Goal: Task Accomplishment & Management: Manage account settings

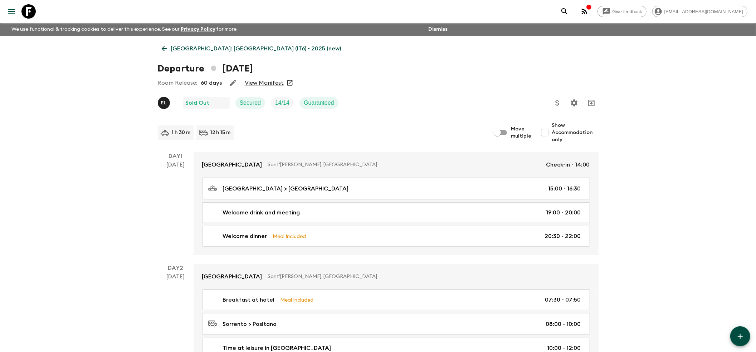
click at [164, 52] on icon at bounding box center [164, 49] width 8 height 8
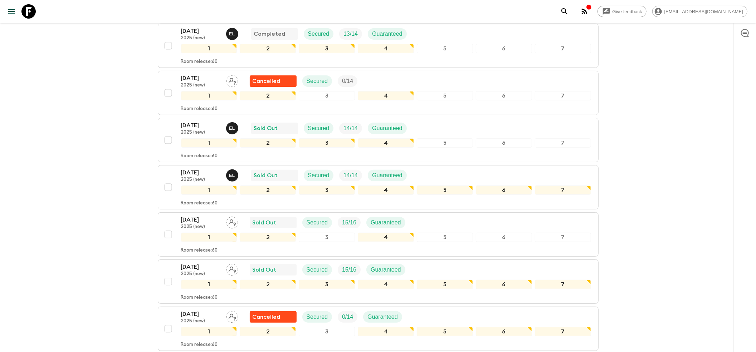
scroll to position [238, 0]
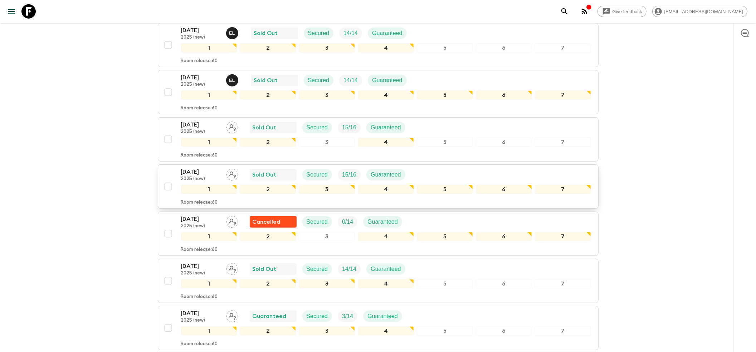
click at [211, 168] on p "[DATE]" at bounding box center [200, 172] width 39 height 9
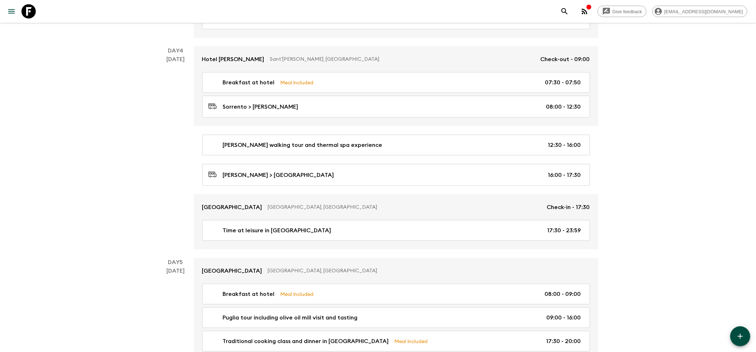
scroll to position [572, 0]
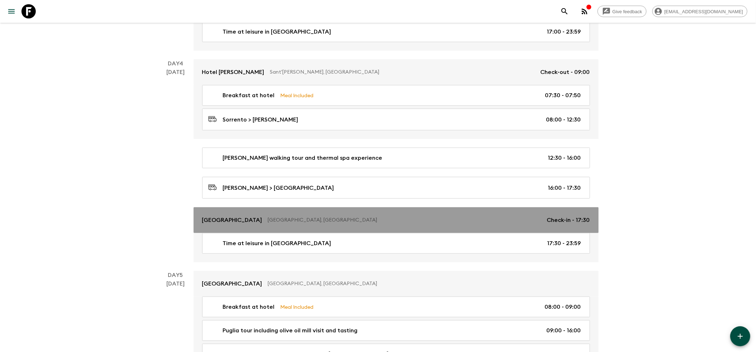
click at [235, 230] on link "[GEOGRAPHIC_DATA], [GEOGRAPHIC_DATA] Check-in - 17:30" at bounding box center [395, 220] width 405 height 26
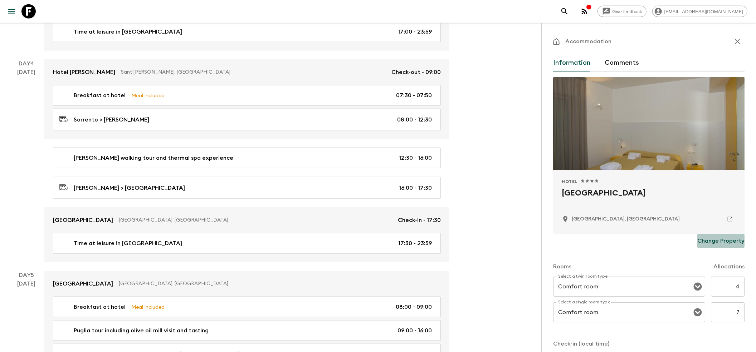
click at [711, 239] on p "Change Property" at bounding box center [720, 241] width 47 height 9
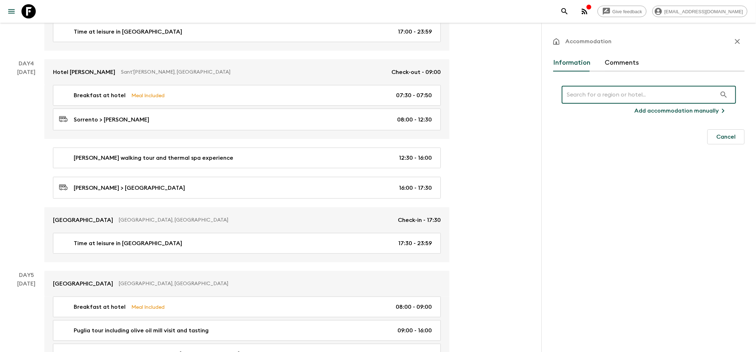
click at [604, 93] on input "text" at bounding box center [638, 95] width 155 height 20
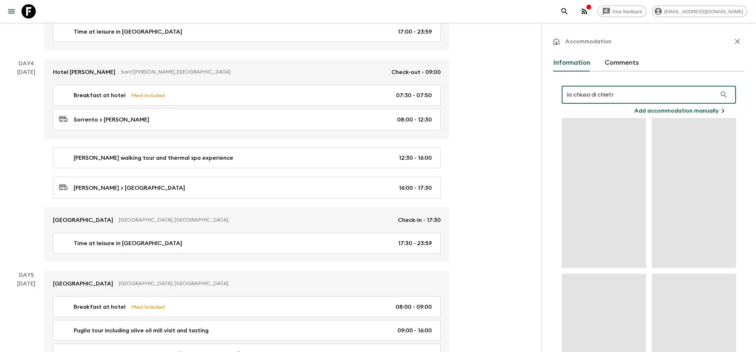
type input "la chiusa di chietri"
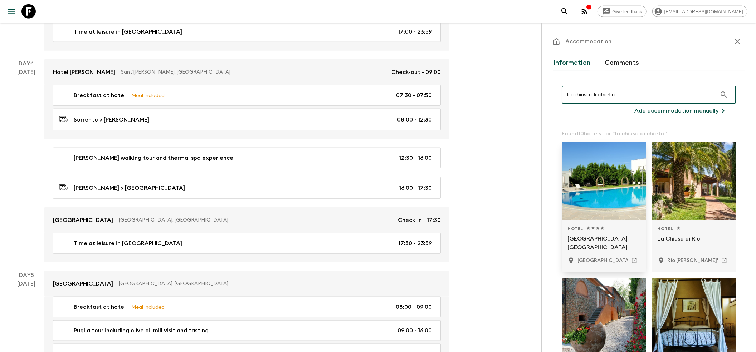
click at [590, 181] on div at bounding box center [603, 181] width 84 height 79
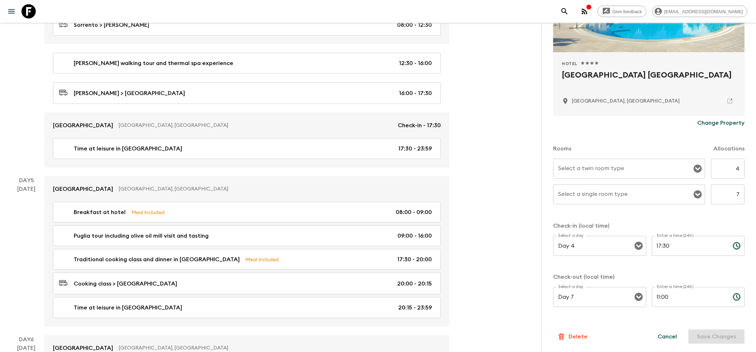
scroll to position [667, 0]
click at [712, 333] on div "Cancel Save Changes" at bounding box center [696, 337] width 95 height 14
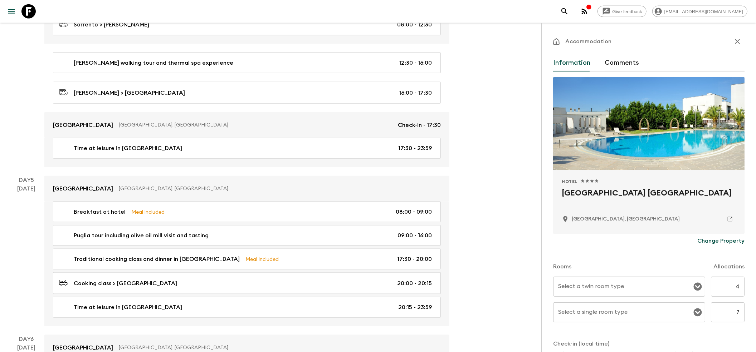
click at [730, 42] on button "button" at bounding box center [737, 41] width 14 height 14
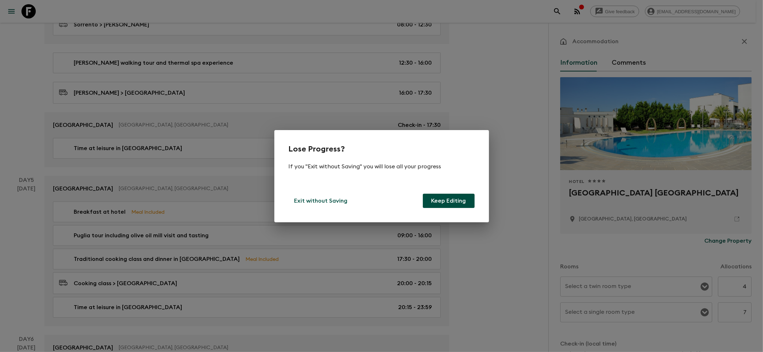
click at [438, 200] on button "Keep Editing" at bounding box center [449, 201] width 52 height 14
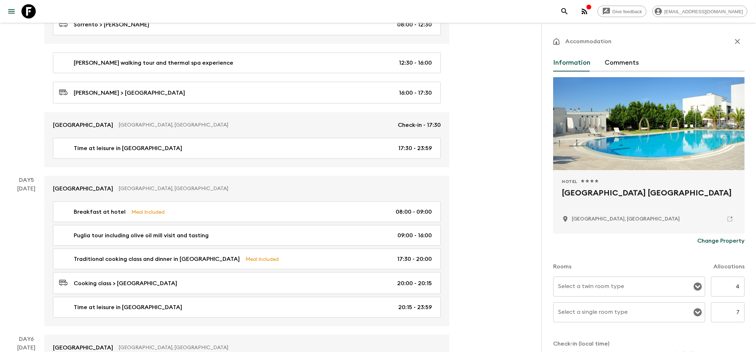
click at [733, 39] on icon "button" at bounding box center [737, 41] width 9 height 9
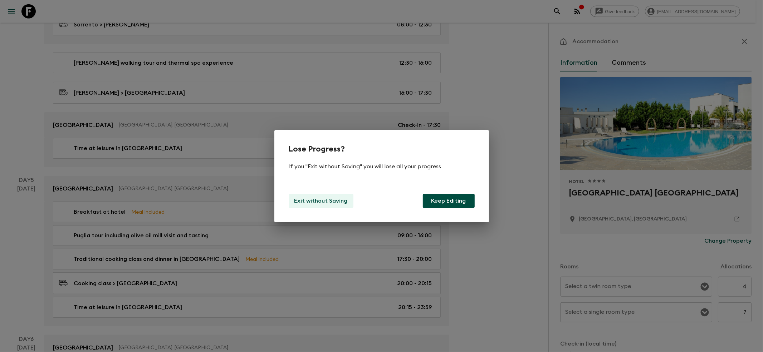
click at [307, 198] on p "Exit without Saving" at bounding box center [320, 201] width 53 height 9
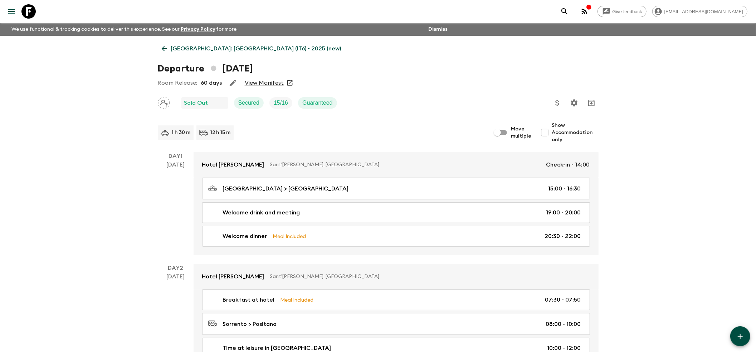
click at [164, 50] on icon at bounding box center [164, 49] width 8 height 8
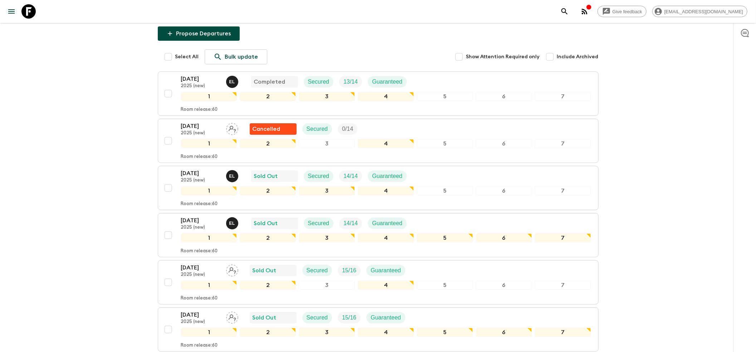
scroll to position [191, 0]
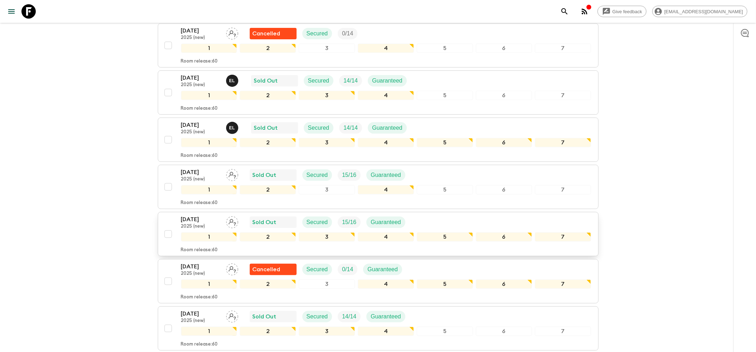
click at [168, 227] on input "checkbox" at bounding box center [168, 234] width 14 height 14
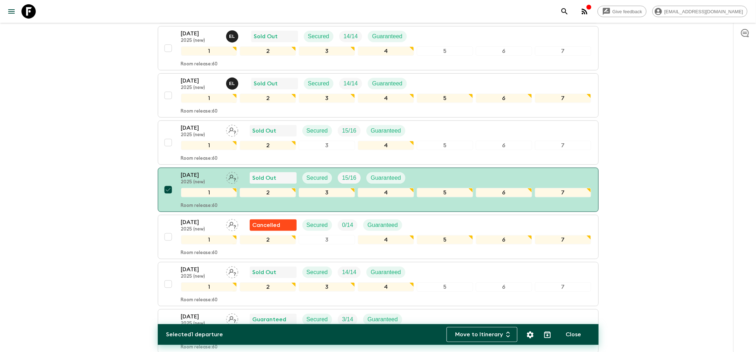
scroll to position [286, 0]
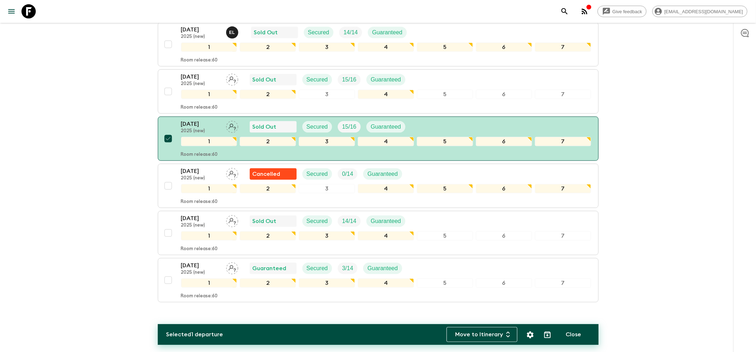
click at [288, 338] on div "Selected 1 departure Move to Itinerary Close" at bounding box center [378, 334] width 441 height 21
click at [321, 339] on div "Selected 1 departure Move to Itinerary Close" at bounding box center [378, 334] width 441 height 21
click at [533, 334] on icon "Settings" at bounding box center [529, 334] width 7 height 7
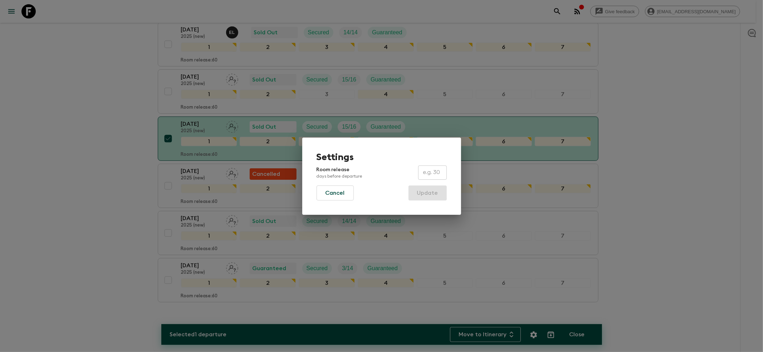
click at [533, 334] on div "Settings Room release days before departure ​ Cancel Update" at bounding box center [381, 176] width 763 height 352
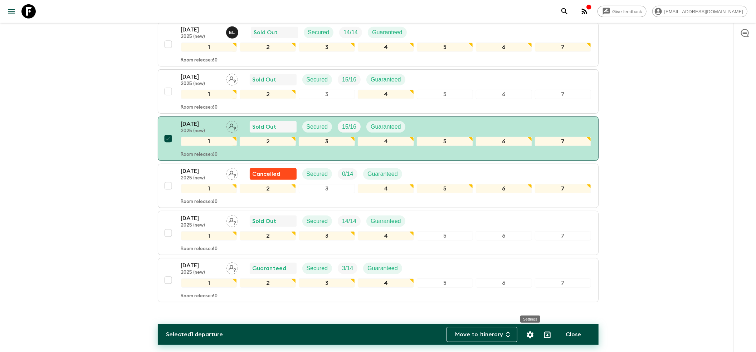
click at [531, 331] on icon "Settings" at bounding box center [530, 335] width 9 height 9
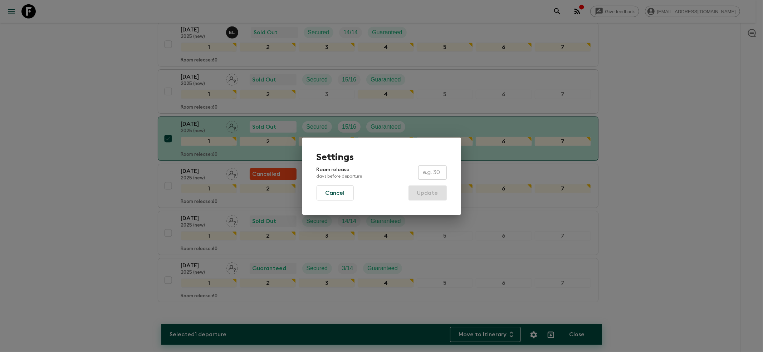
click at [531, 331] on div "Settings Room release days before departure ​ Cancel Update" at bounding box center [381, 176] width 763 height 352
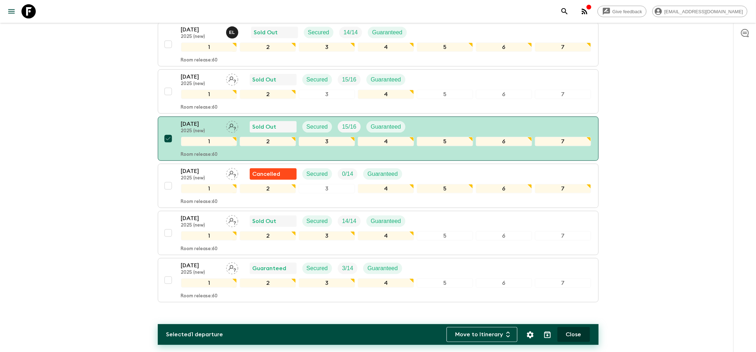
click at [566, 335] on button "Close" at bounding box center [573, 334] width 33 height 15
checkbox input "false"
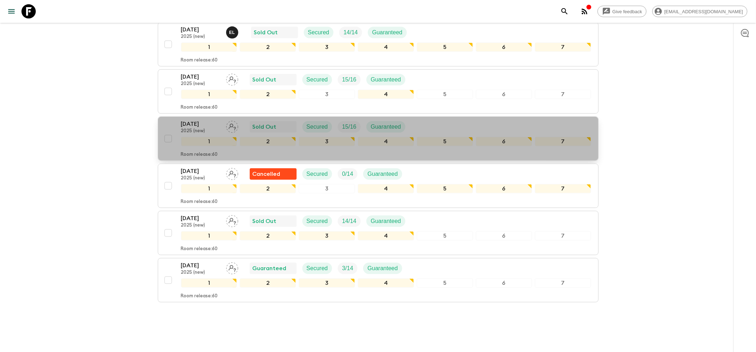
click at [198, 128] on p "2025 (new)" at bounding box center [200, 131] width 39 height 6
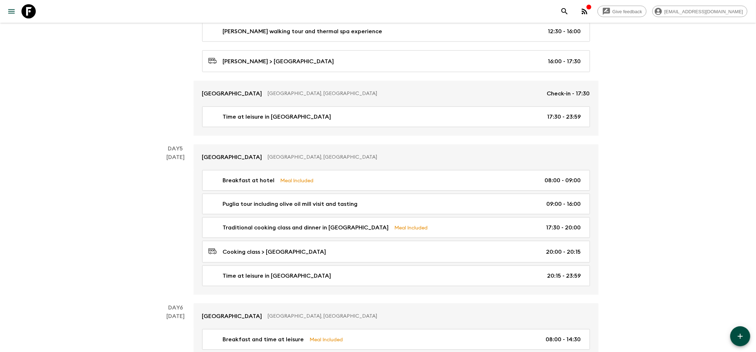
scroll to position [715, 0]
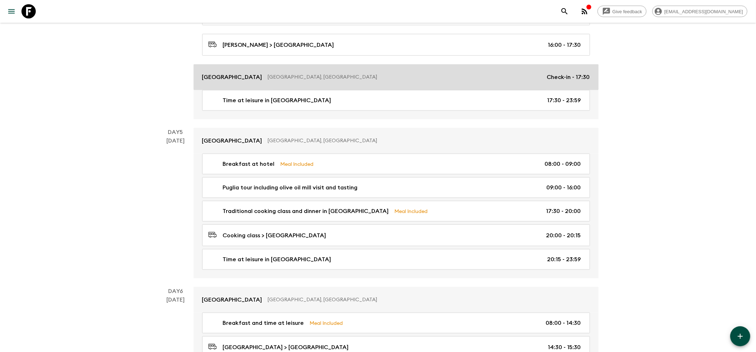
click at [227, 75] on link "[GEOGRAPHIC_DATA], [GEOGRAPHIC_DATA] Check-in - 17:30" at bounding box center [395, 77] width 405 height 26
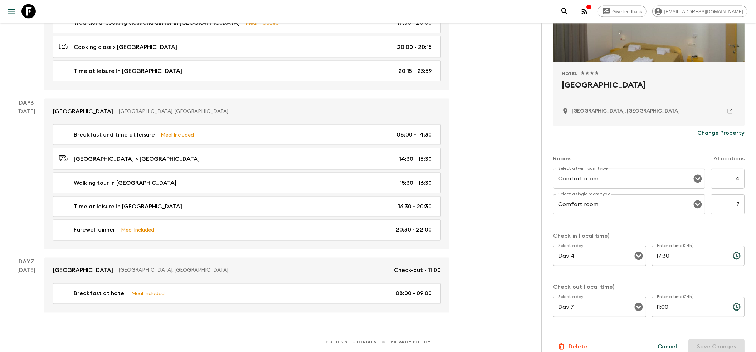
scroll to position [118, 0]
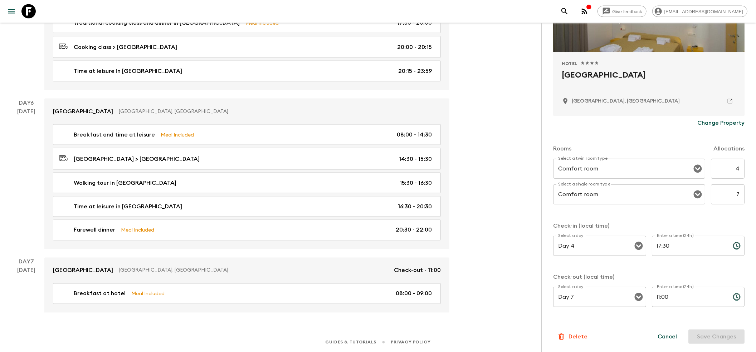
click at [720, 121] on p "Change Property" at bounding box center [720, 123] width 47 height 9
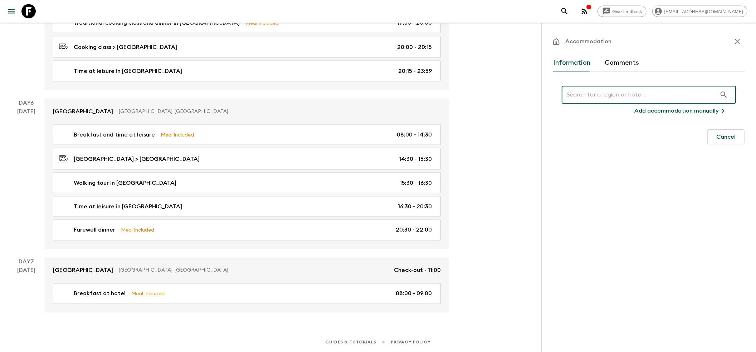
scroll to position [0, 0]
click at [623, 96] on input "text" at bounding box center [638, 95] width 155 height 20
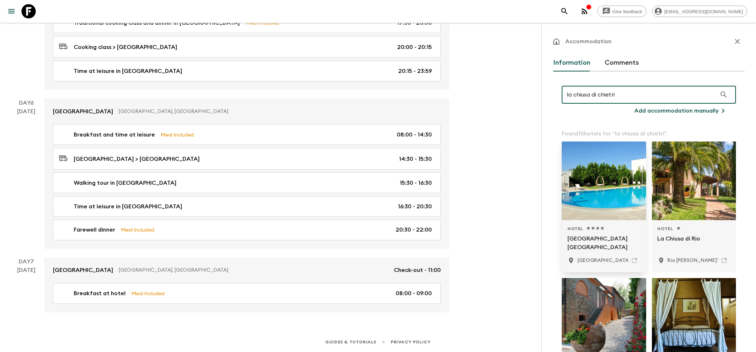
type input "la chiusa di chietri"
click at [595, 183] on div at bounding box center [603, 181] width 84 height 79
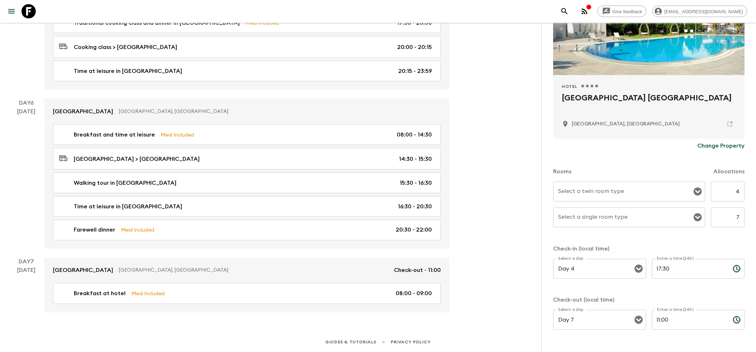
scroll to position [118, 0]
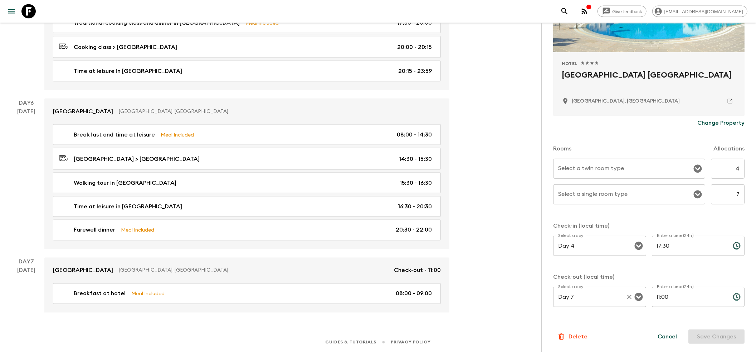
click at [636, 296] on icon "Open" at bounding box center [638, 297] width 9 height 9
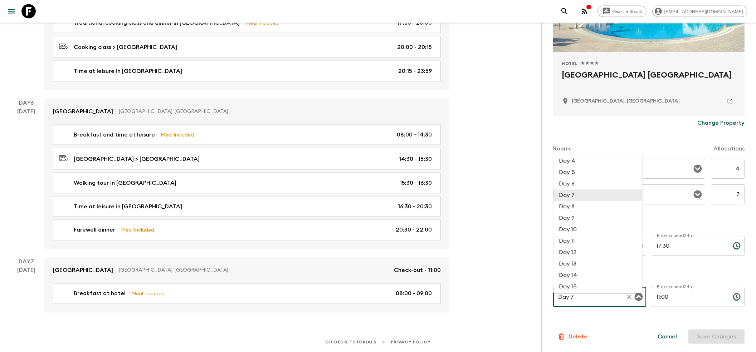
click at [636, 296] on icon "Close" at bounding box center [638, 297] width 8 height 8
click at [634, 247] on icon "Open" at bounding box center [638, 246] width 8 height 8
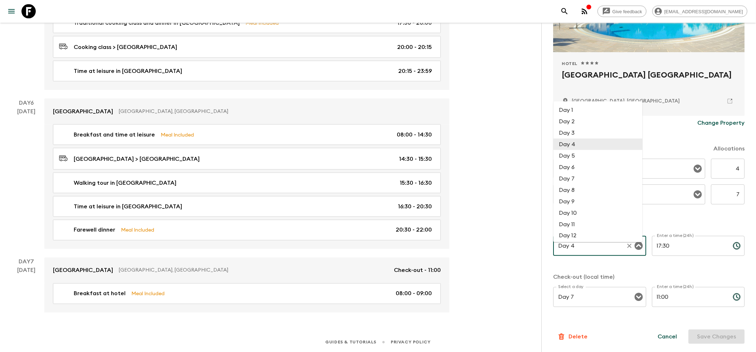
click at [634, 247] on icon "Close" at bounding box center [638, 246] width 8 height 8
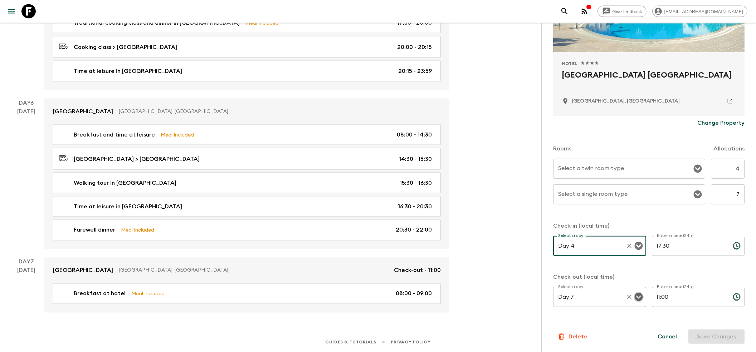
click at [634, 296] on icon "Open" at bounding box center [638, 297] width 8 height 8
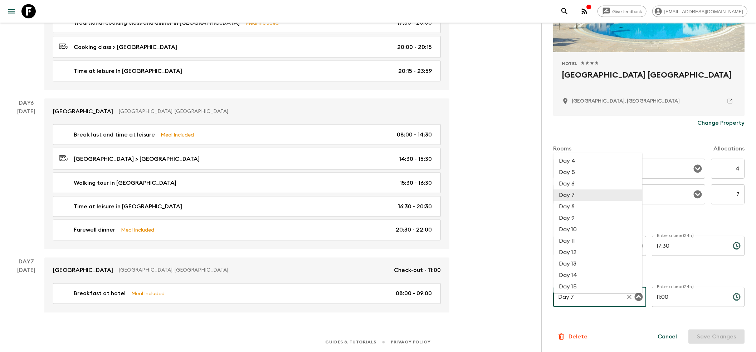
click at [574, 190] on li "Day 7" at bounding box center [597, 195] width 89 height 11
click at [715, 335] on div "Cancel Save Changes" at bounding box center [696, 337] width 95 height 14
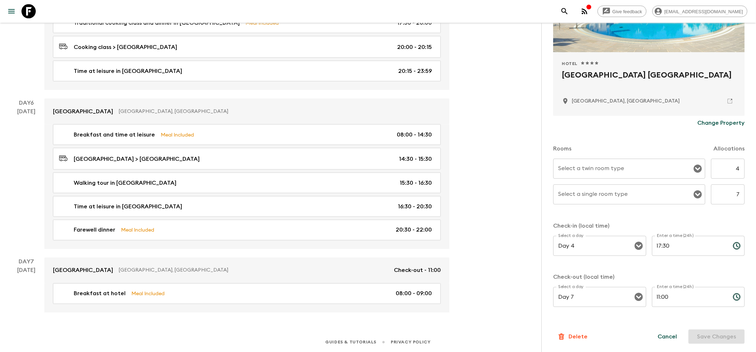
click at [715, 335] on div "Cancel Save Changes" at bounding box center [696, 337] width 95 height 14
click at [734, 172] on input "4" at bounding box center [727, 169] width 34 height 20
click at [735, 196] on input "7" at bounding box center [727, 194] width 34 height 20
click at [714, 331] on div "Cancel Save Changes" at bounding box center [696, 337] width 95 height 14
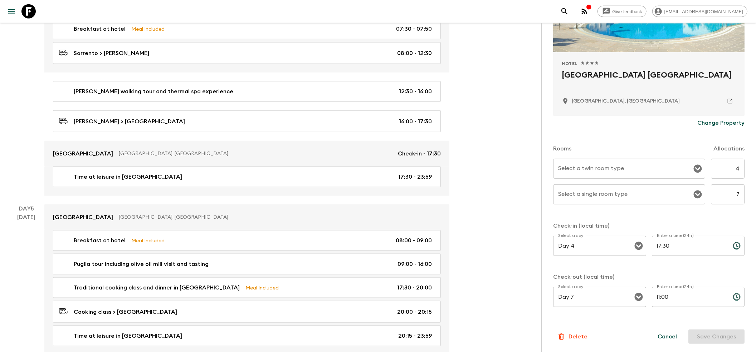
scroll to position [576, 0]
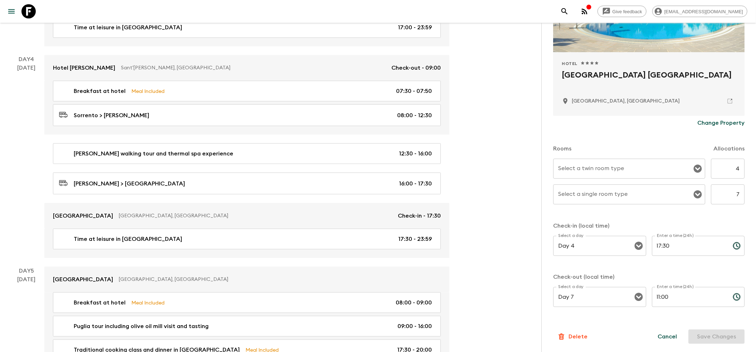
click at [212, 195] on link "[PERSON_NAME] > [GEOGRAPHIC_DATA] 16:00 - 17:30" at bounding box center [247, 184] width 388 height 22
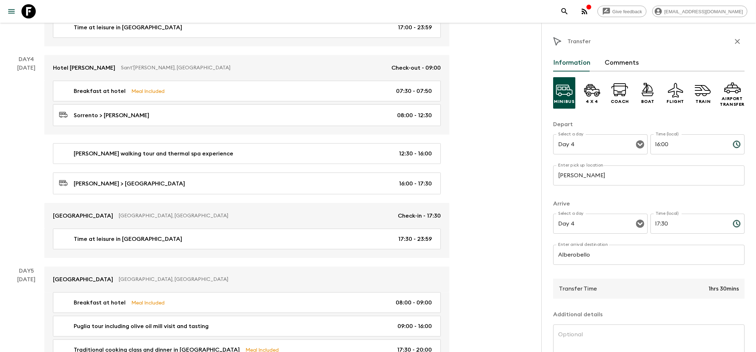
scroll to position [60, 0]
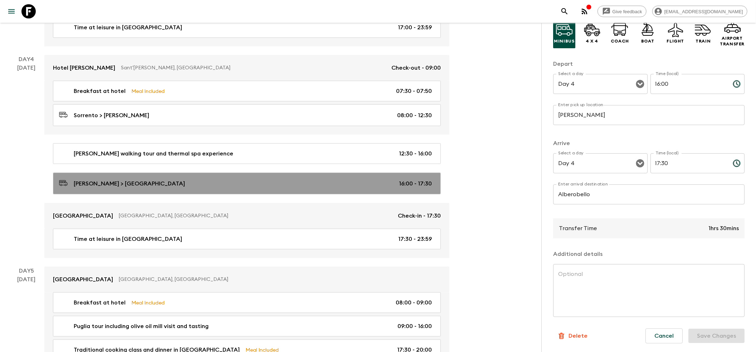
click at [164, 181] on link "[PERSON_NAME] > [GEOGRAPHIC_DATA] 16:00 - 17:30" at bounding box center [247, 184] width 388 height 22
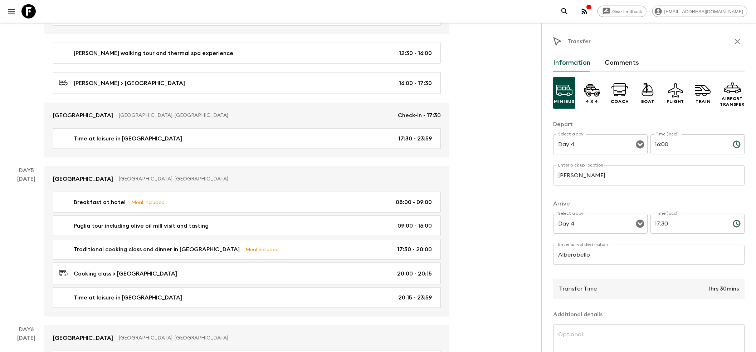
scroll to position [671, 0]
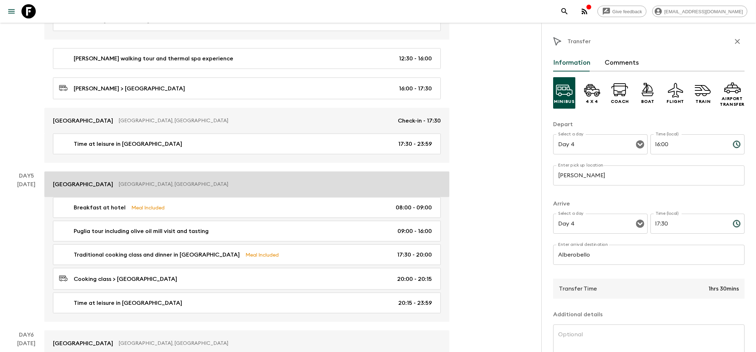
click at [122, 187] on p "[GEOGRAPHIC_DATA], [GEOGRAPHIC_DATA]" at bounding box center [277, 184] width 316 height 7
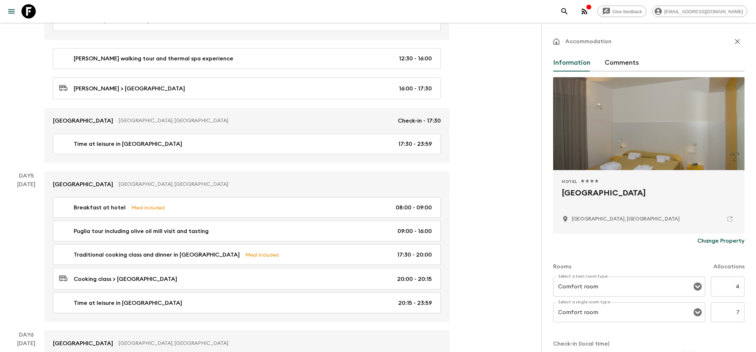
click at [703, 242] on p "Change Property" at bounding box center [720, 241] width 47 height 9
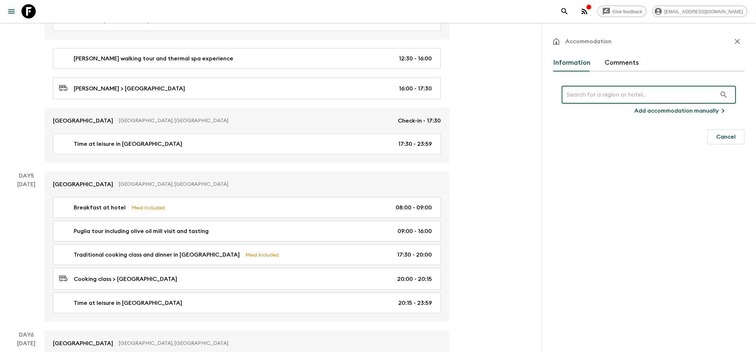
click at [589, 97] on input "text" at bounding box center [638, 95] width 155 height 20
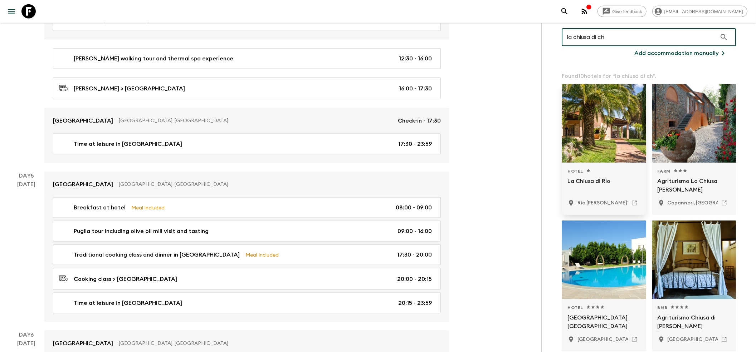
scroll to position [95, 0]
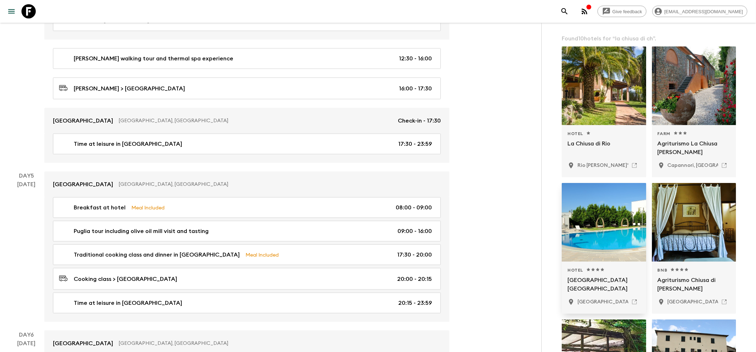
type input "la chiusa di ch"
click at [595, 232] on div at bounding box center [603, 222] width 84 height 79
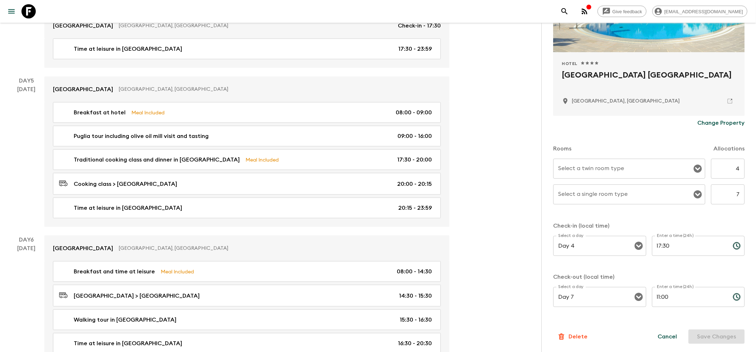
scroll to position [767, 0]
click at [693, 169] on icon "Open" at bounding box center [697, 168] width 9 height 9
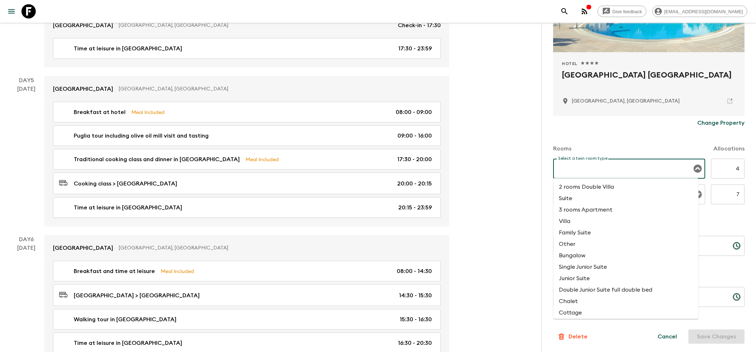
click at [565, 171] on input "Select a twin room type" at bounding box center [623, 169] width 135 height 14
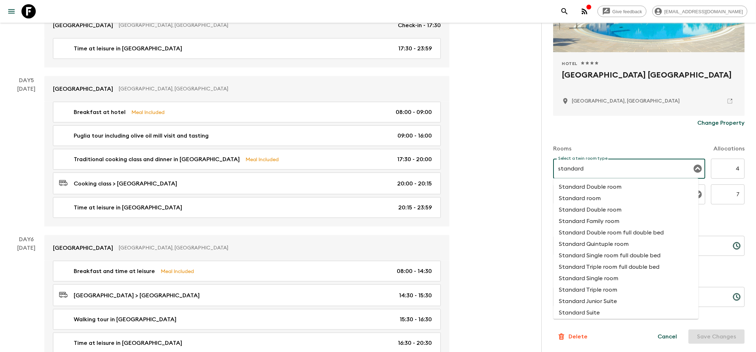
click at [572, 186] on li "Standard Double room" at bounding box center [625, 186] width 145 height 11
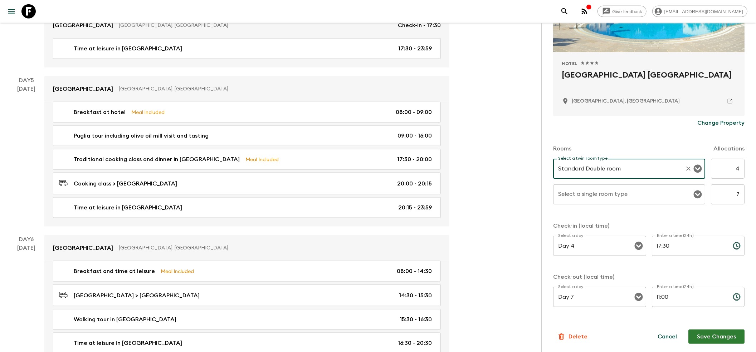
type input "Standard Double room"
click at [586, 198] on div "Select a single room type Select a single room type" at bounding box center [629, 194] width 152 height 20
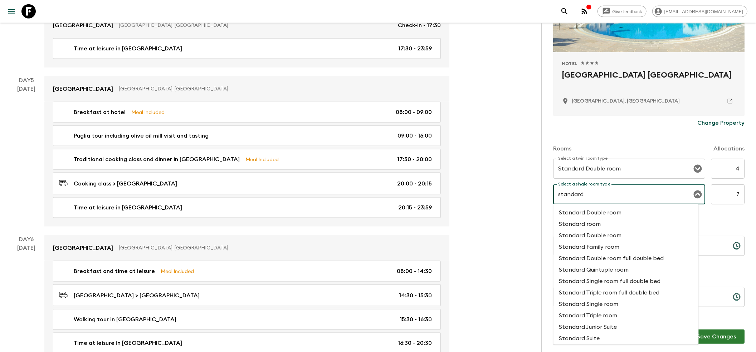
click at [601, 306] on li "Standard Single room" at bounding box center [625, 304] width 145 height 11
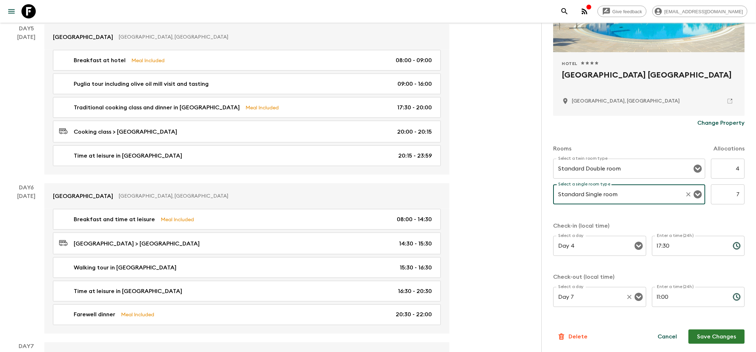
scroll to position [910, 0]
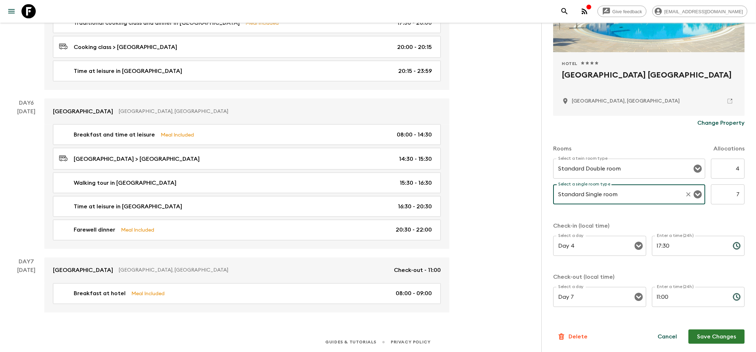
type input "Standard Single room"
click at [697, 339] on button "Save Changes" at bounding box center [716, 337] width 56 height 14
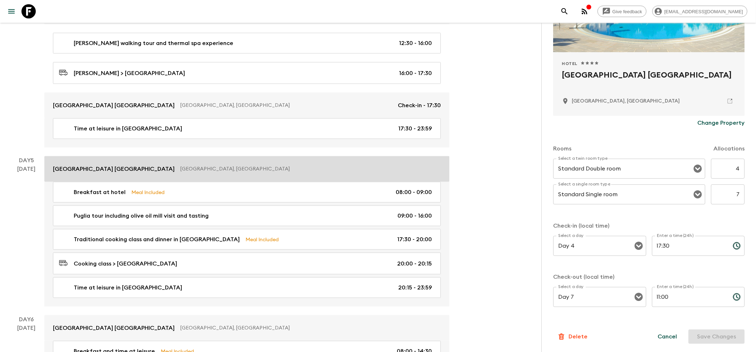
scroll to position [767, 0]
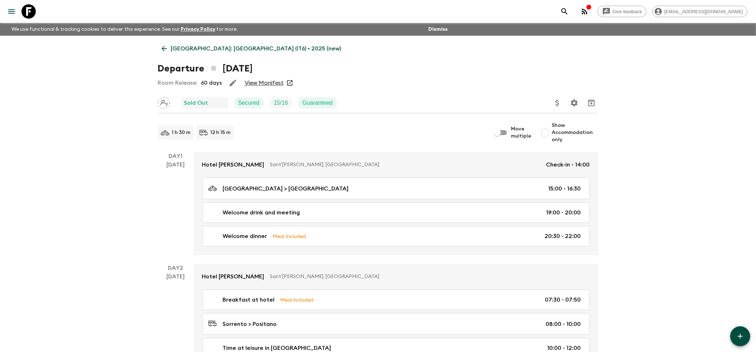
click at [161, 48] on icon at bounding box center [164, 49] width 8 height 8
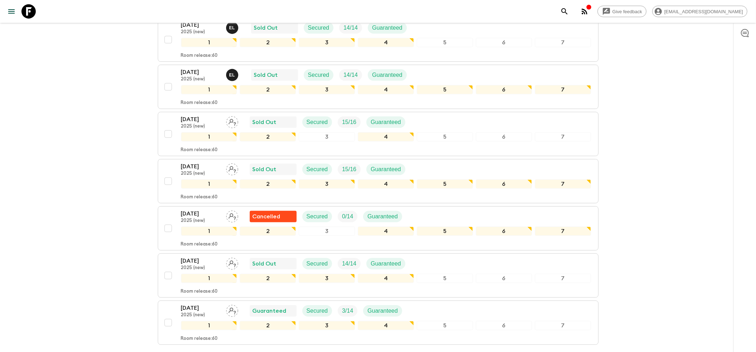
scroll to position [286, 0]
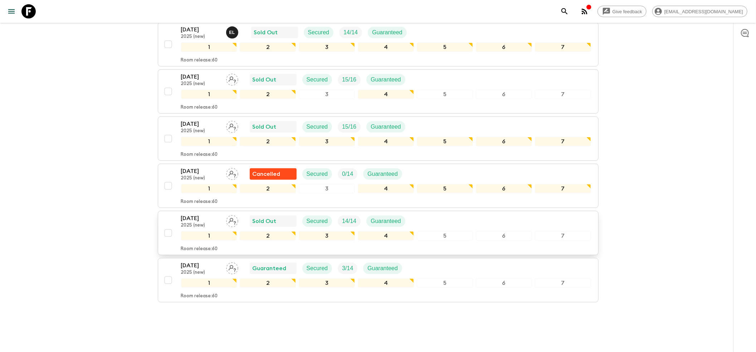
click at [213, 214] on p "[DATE]" at bounding box center [200, 218] width 39 height 9
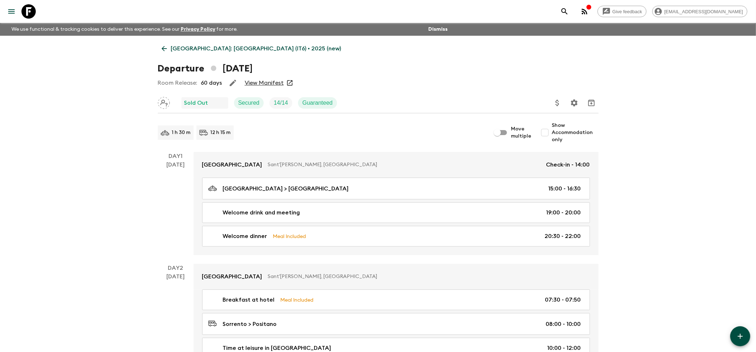
click at [251, 84] on link "View Manifest" at bounding box center [264, 82] width 39 height 7
